Goal: Task Accomplishment & Management: Manage account settings

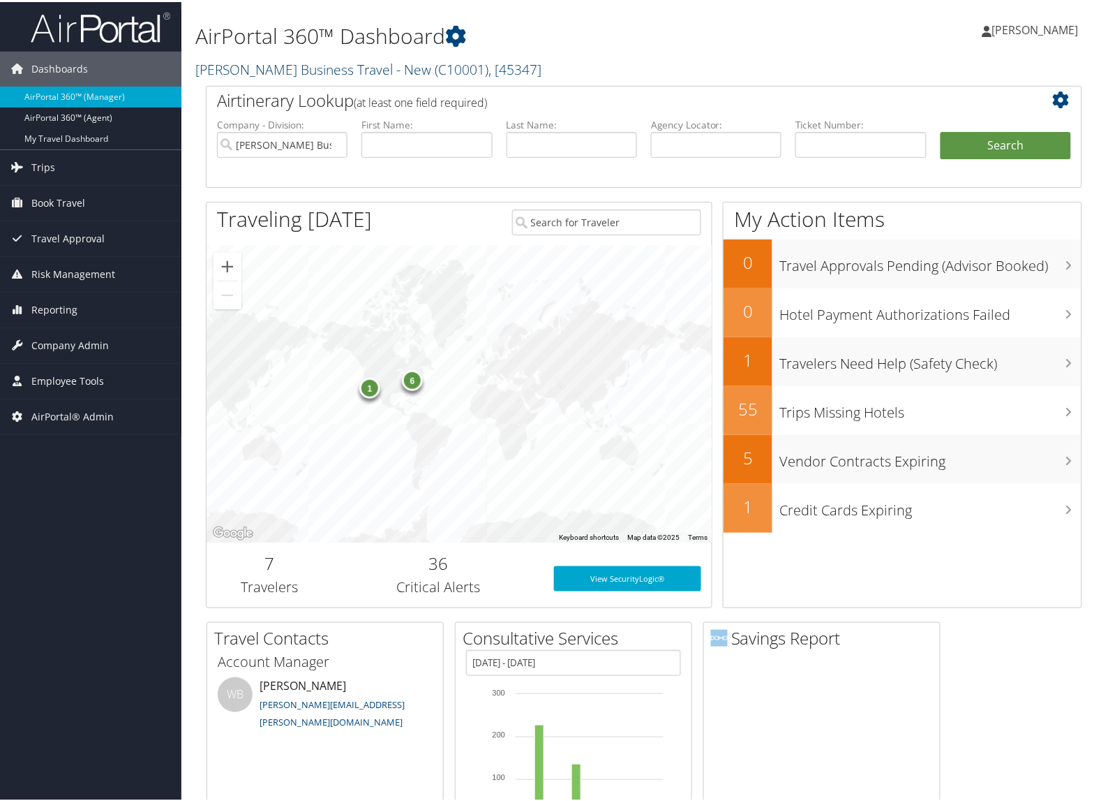
click at [277, 70] on link "Christopherson Business Travel - New ( C10001 ) , [ 45347 ]" at bounding box center [368, 67] width 346 height 19
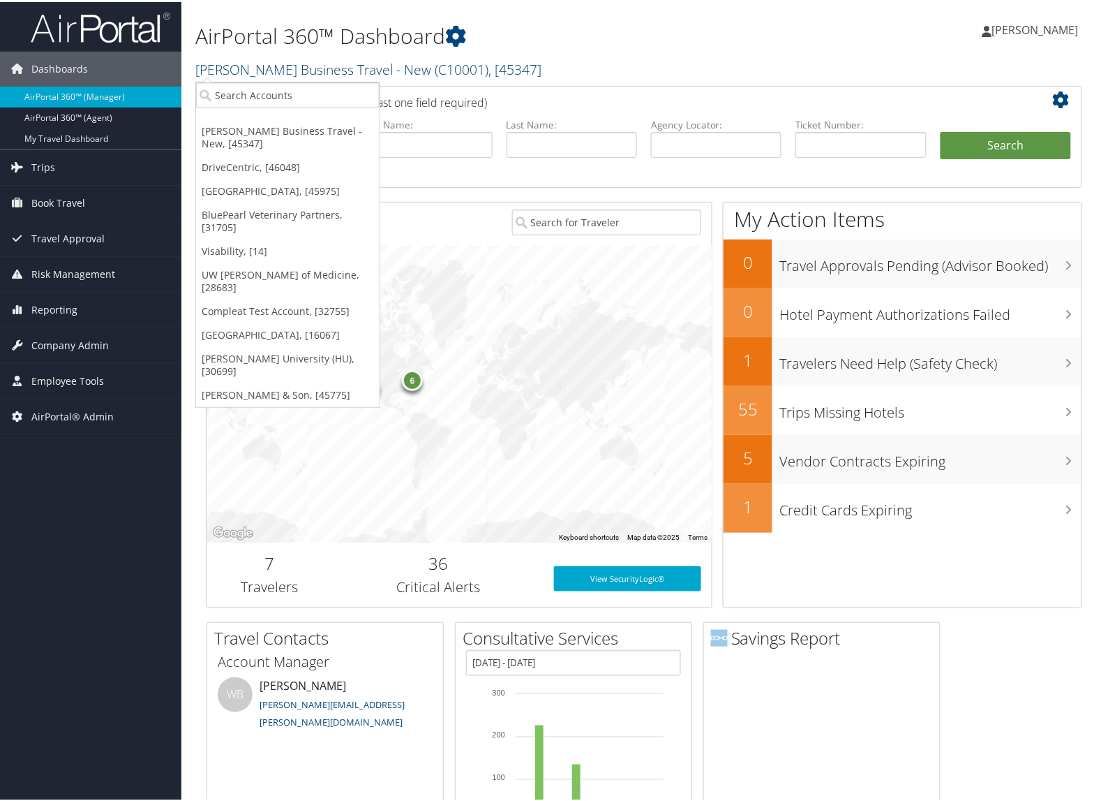
click at [343, 70] on link "Christopherson Business Travel - New ( C10001 ) , [ 45347 ]" at bounding box center [368, 67] width 346 height 19
click at [329, 84] on input "search" at bounding box center [288, 93] width 184 height 26
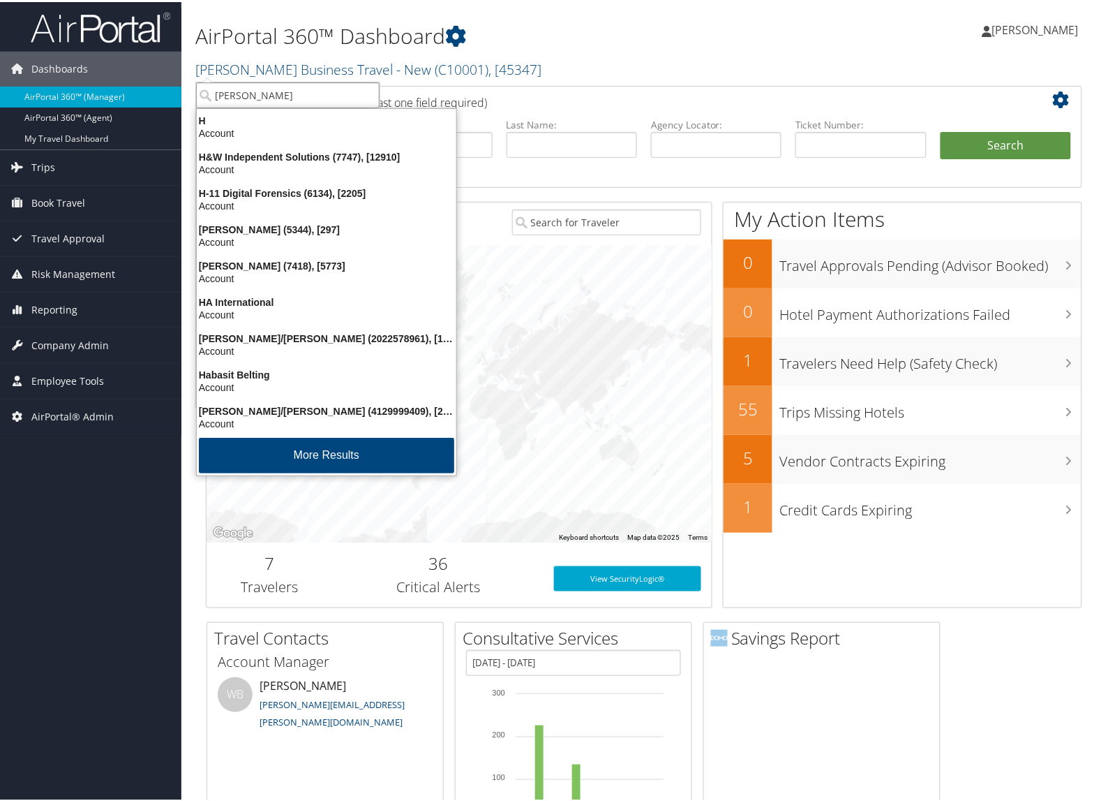
type input "howard u"
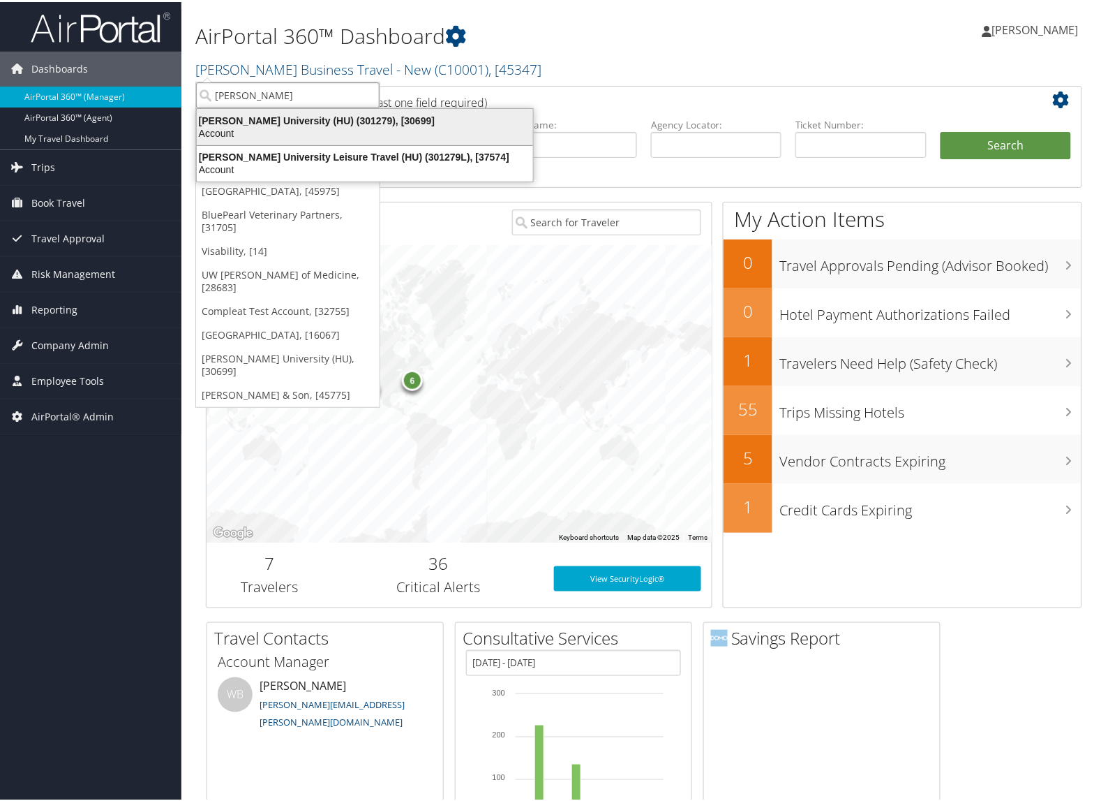
click at [313, 119] on div "Howard University (HU) (301279), [30699]" at bounding box center [364, 118] width 353 height 13
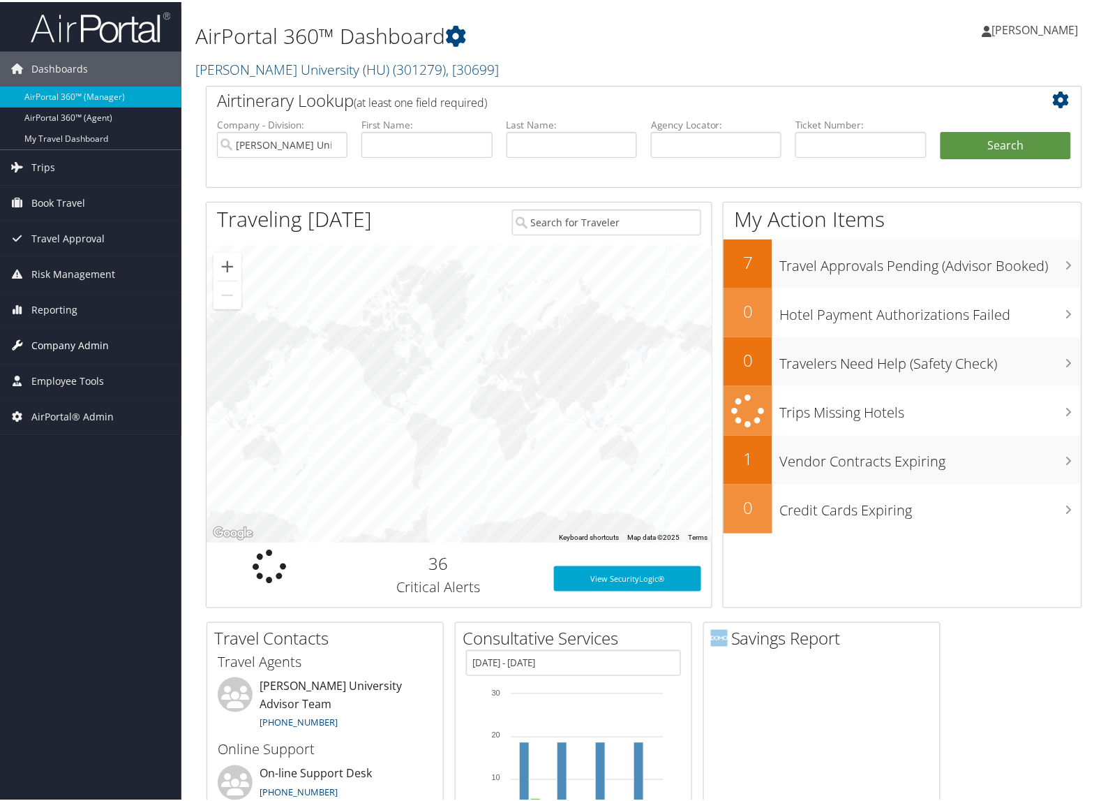
click at [92, 352] on span "Company Admin" at bounding box center [69, 343] width 77 height 35
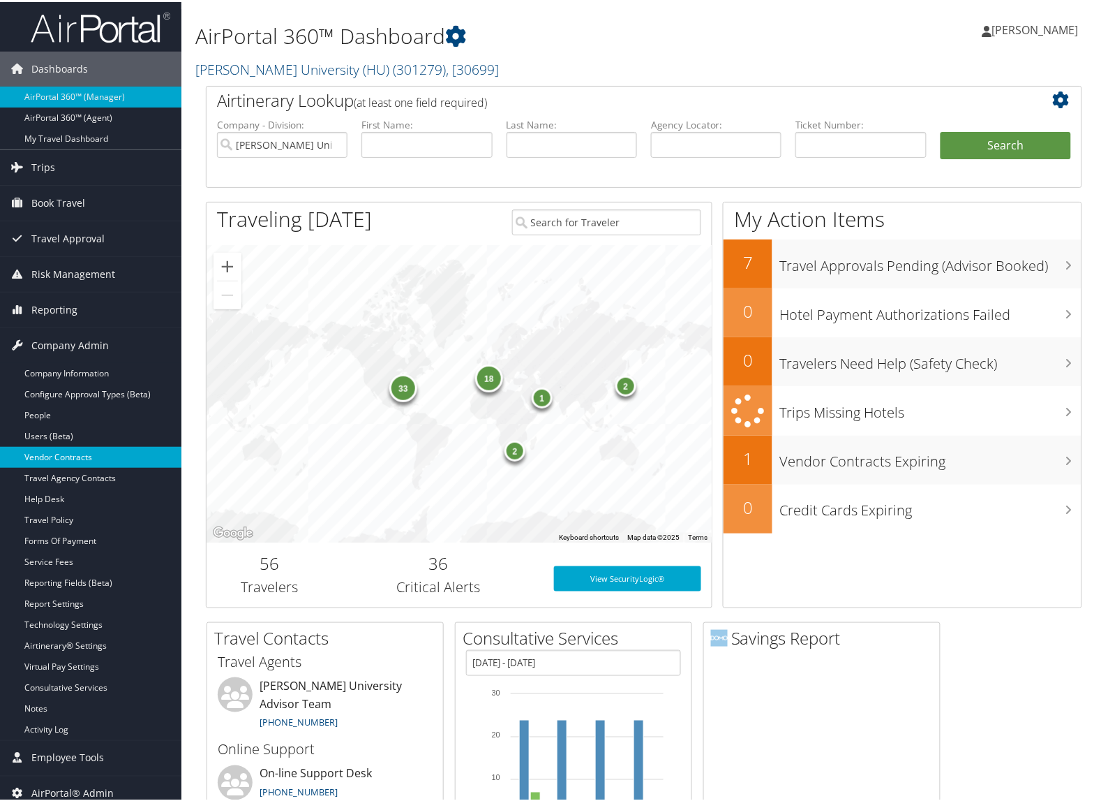
click at [53, 451] on link "Vendor Contracts" at bounding box center [90, 455] width 181 height 21
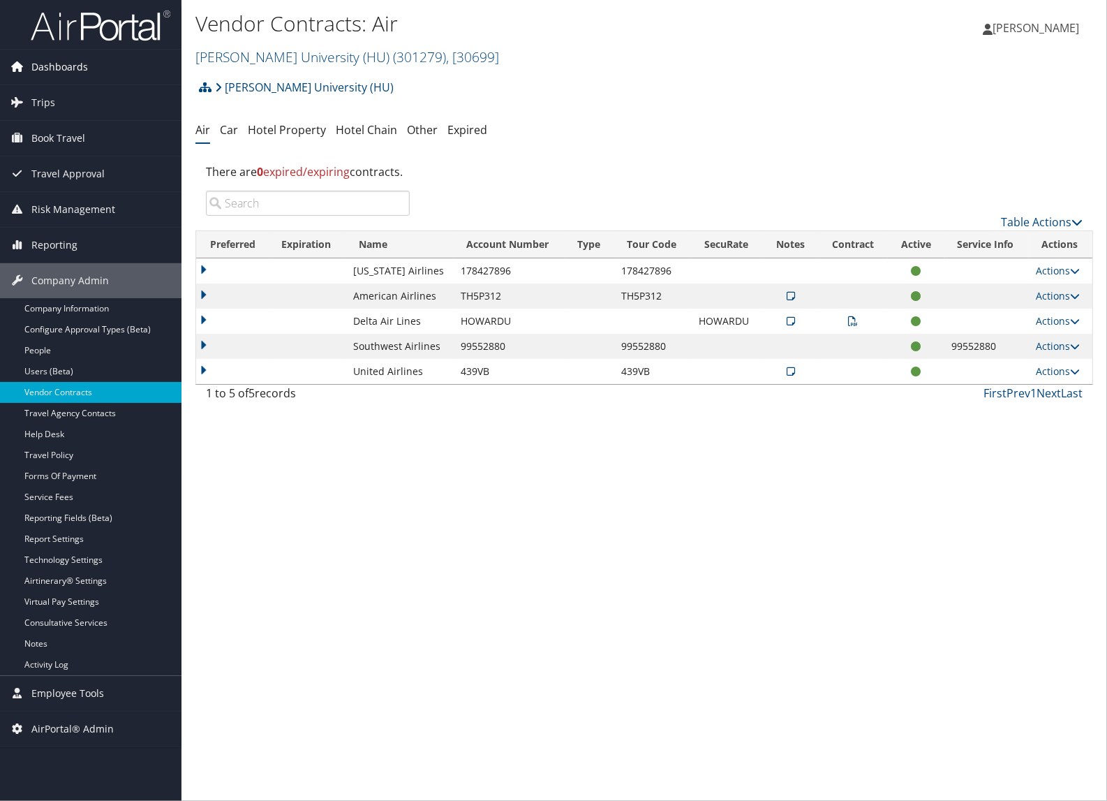
click at [58, 64] on span "Dashboards" at bounding box center [59, 67] width 57 height 35
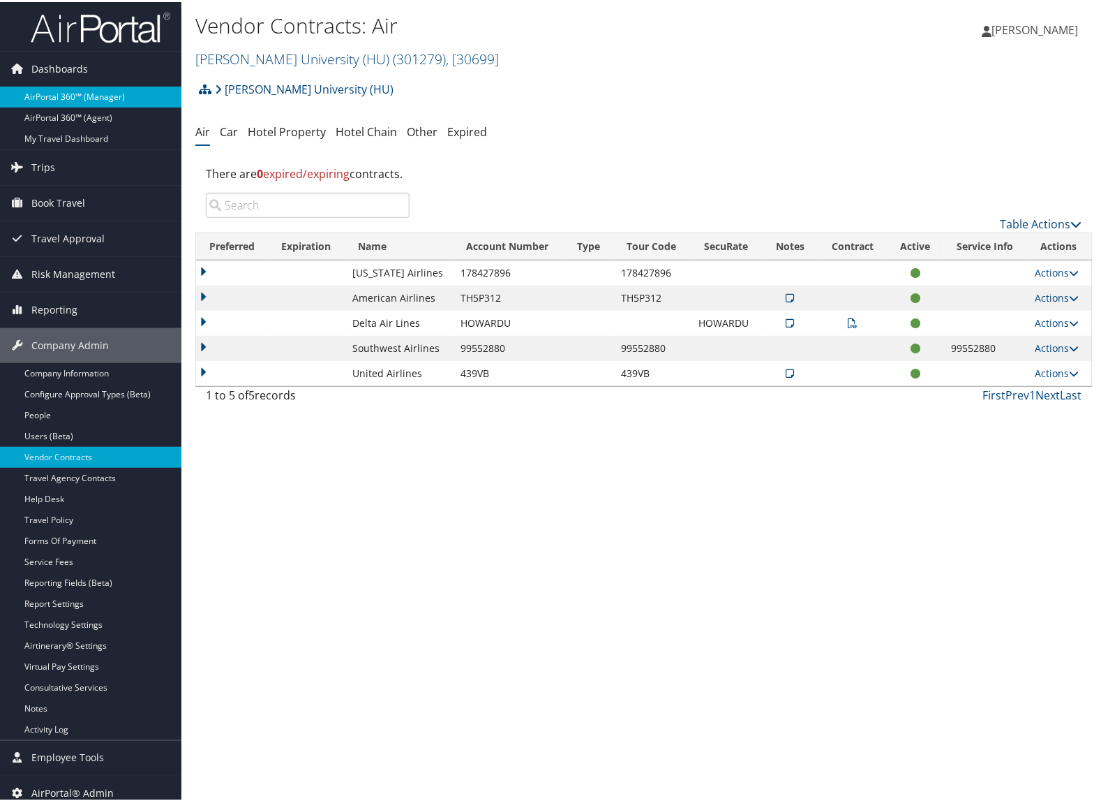
click at [50, 89] on link "AirPortal 360™ (Manager)" at bounding box center [90, 94] width 181 height 21
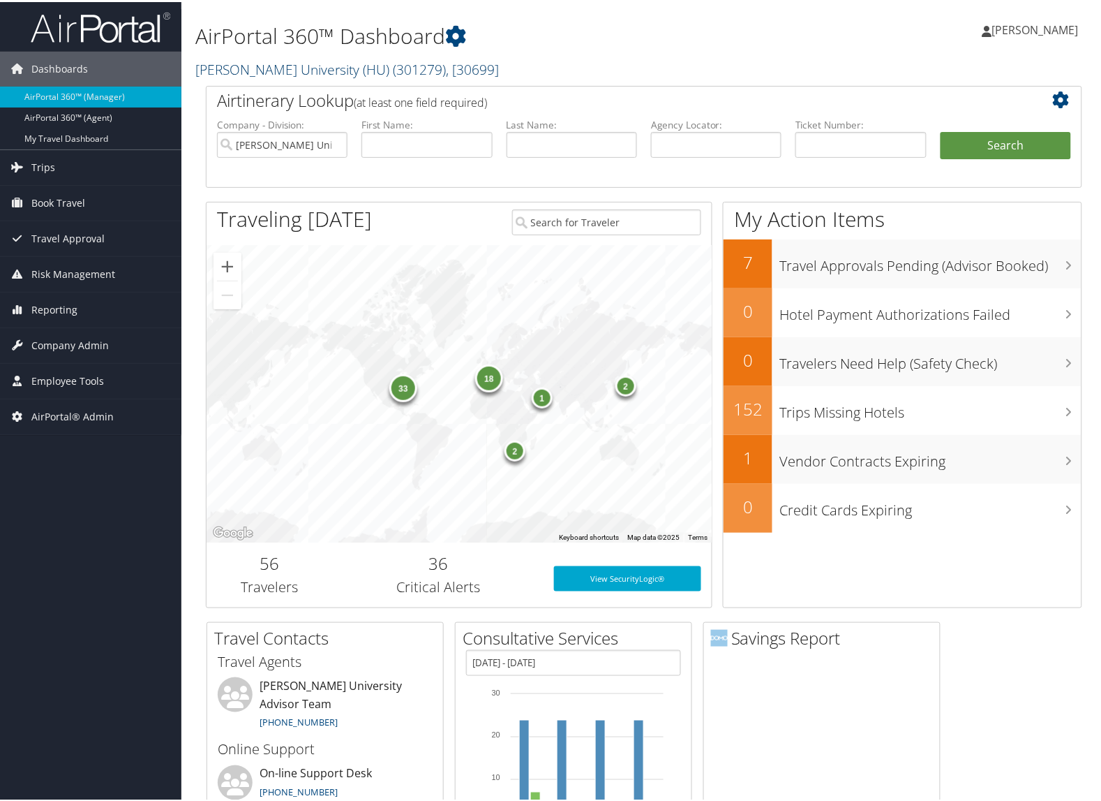
click at [393, 61] on span "( 301279 )" at bounding box center [419, 67] width 53 height 19
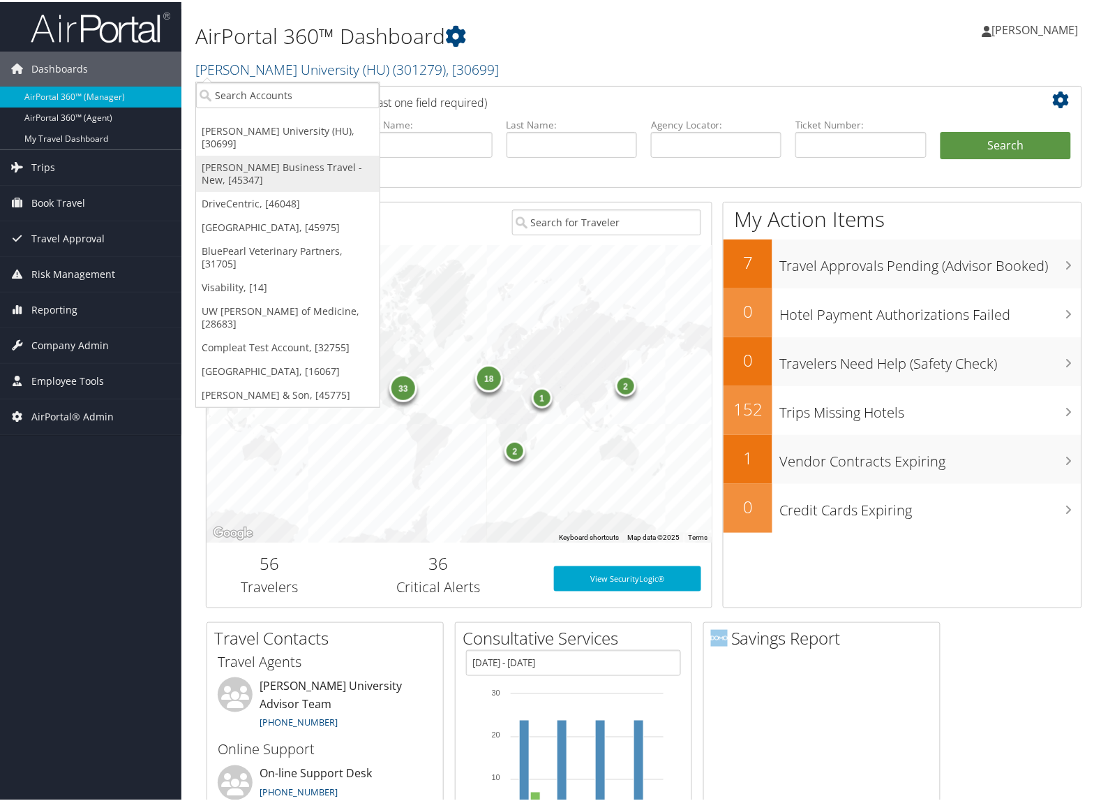
click at [242, 154] on link "[PERSON_NAME] Business Travel - New, [45347]" at bounding box center [288, 172] width 184 height 36
